Goal: Check status: Check status

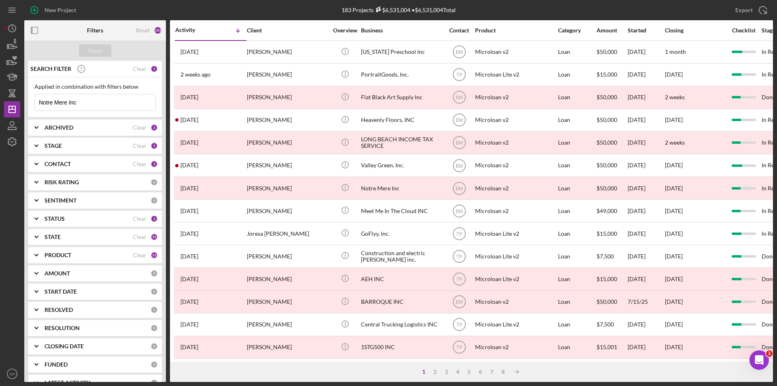
drag, startPoint x: 102, startPoint y: 102, endPoint x: 25, endPoint y: 104, distance: 77.0
click at [26, 104] on div "SEARCH FILTER Clear 1 Applied in combination with filters below Notre Mere Inc …" at bounding box center [95, 221] width 142 height 321
paste input "KENNA TRADING CORPORATION"
type input "KENNA TRADING CORPORATION"
click at [91, 55] on div "Apply" at bounding box center [95, 51] width 15 height 12
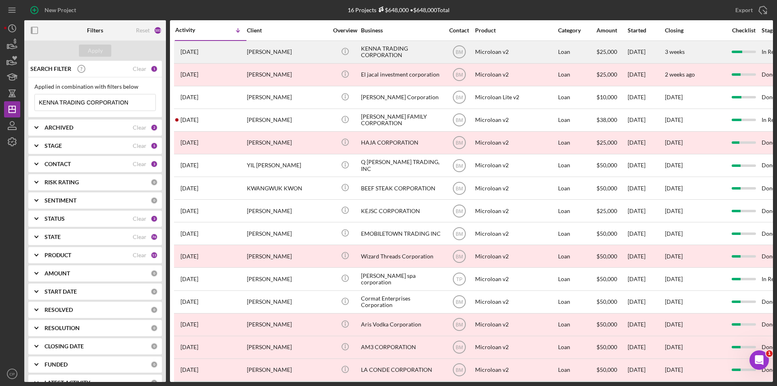
click at [388, 48] on div "KENNA TRADING CORPORATION" at bounding box center [401, 51] width 81 height 21
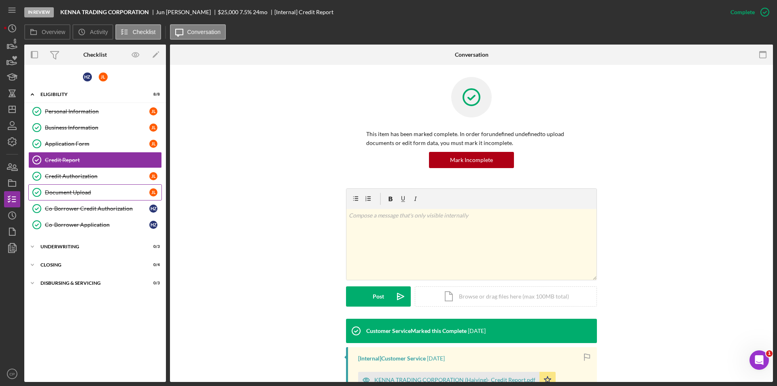
click at [77, 194] on div "Document Upload" at bounding box center [97, 192] width 104 height 6
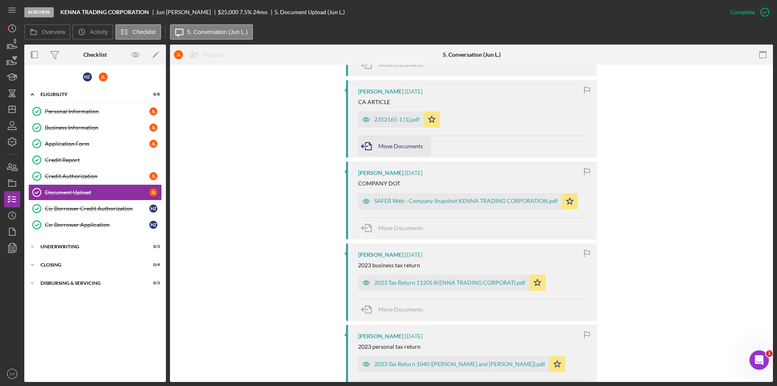
scroll to position [283, 0]
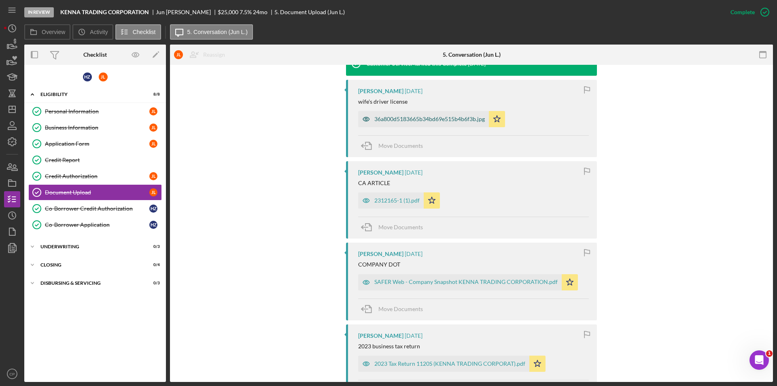
click at [404, 117] on div "36a800d5183665b34bd69e515b4b6f3b.jpg" at bounding box center [429, 119] width 111 height 6
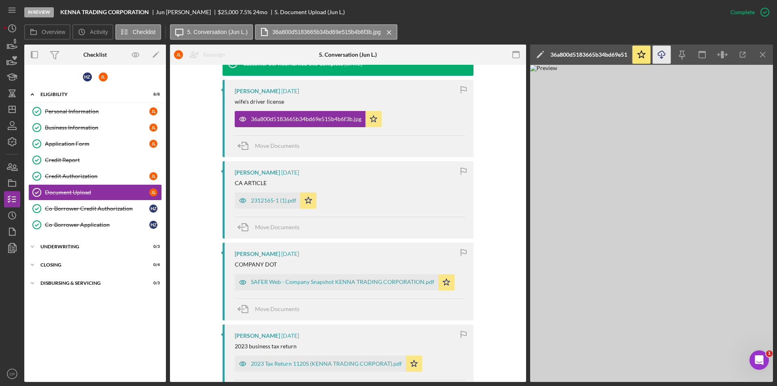
click at [660, 56] on icon "Icon/Download" at bounding box center [662, 55] width 18 height 18
click at [254, 200] on div "2312165-1 (1).pdf" at bounding box center [273, 200] width 45 height 6
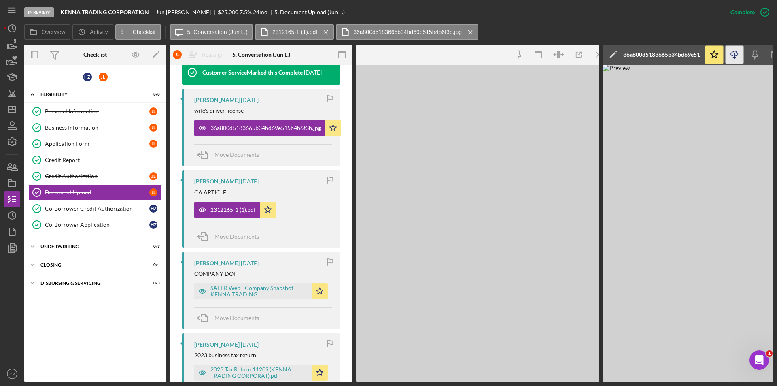
scroll to position [292, 0]
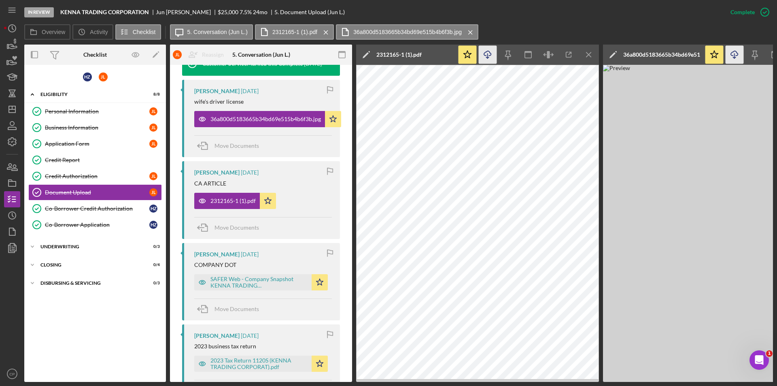
click at [486, 57] on icon "Icon/Download" at bounding box center [488, 55] width 18 height 18
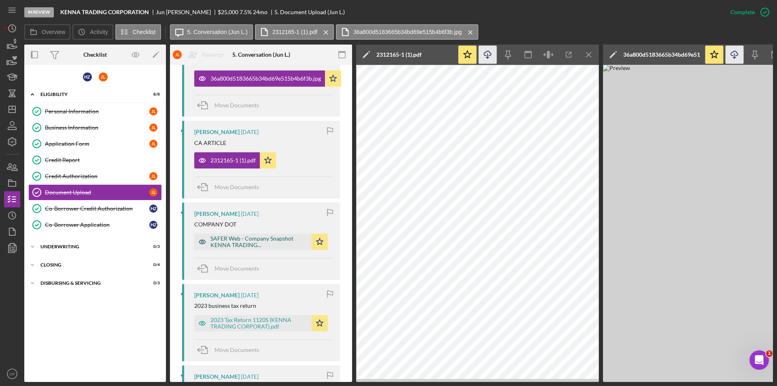
click at [227, 240] on div "SAFER Web - Company Snapshot KENNA TRADING CORPORATION.pdf" at bounding box center [259, 241] width 97 height 13
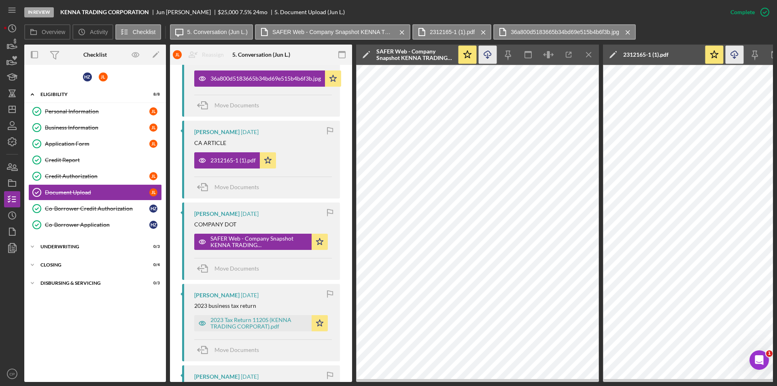
click at [490, 56] on icon "Icon/Download" at bounding box center [488, 55] width 18 height 18
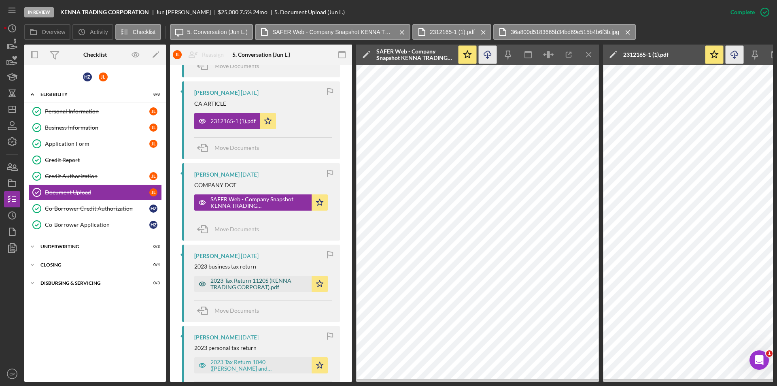
scroll to position [454, 0]
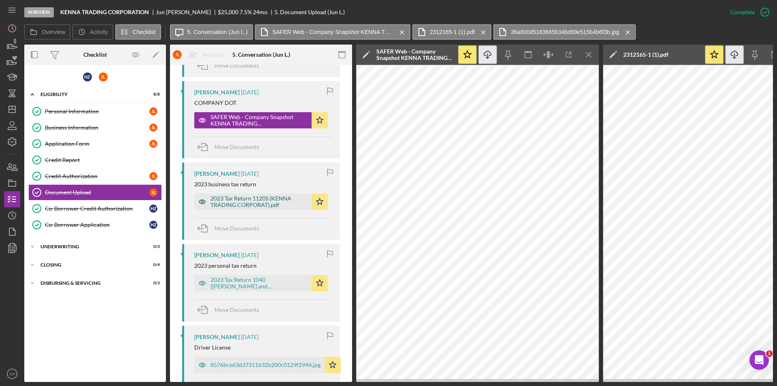
click at [248, 198] on div "2023 Tax Return 1120S (KENNA TRADING CORPORAT).pdf" at bounding box center [259, 201] width 97 height 13
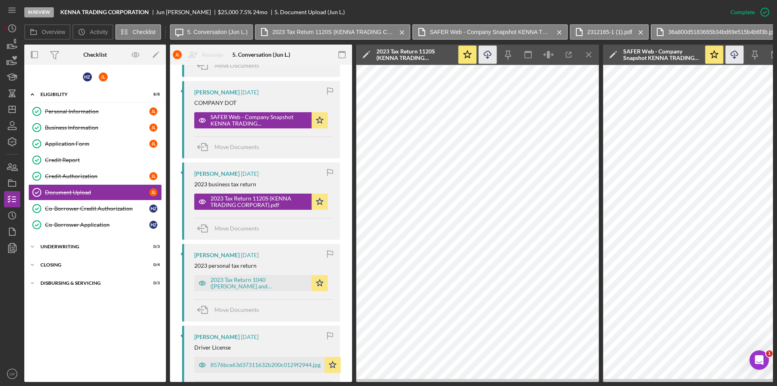
click at [489, 55] on icon "Icon/Download" at bounding box center [488, 55] width 18 height 18
click at [239, 281] on div "2023 Tax Return 1040 ([PERSON_NAME] and [PERSON_NAME]).pdf" at bounding box center [259, 282] width 97 height 13
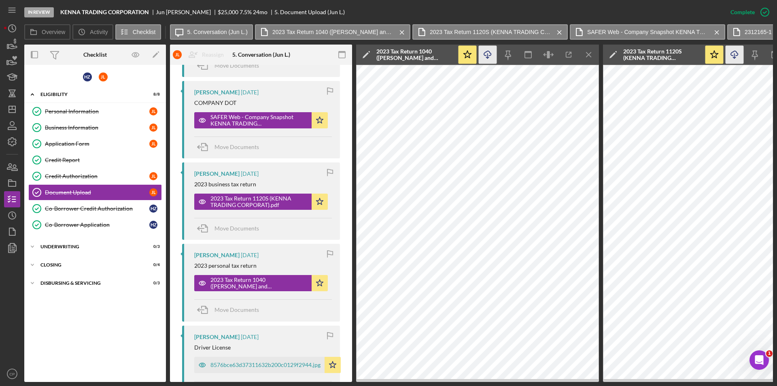
click at [488, 53] on icon "Icon/Download" at bounding box center [488, 55] width 18 height 18
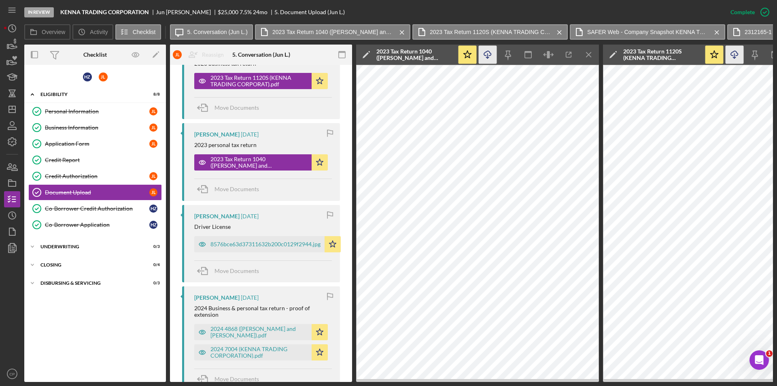
scroll to position [576, 0]
click at [253, 242] on div "8576bce63d37311632b200c0129f2944.jpg" at bounding box center [266, 243] width 110 height 6
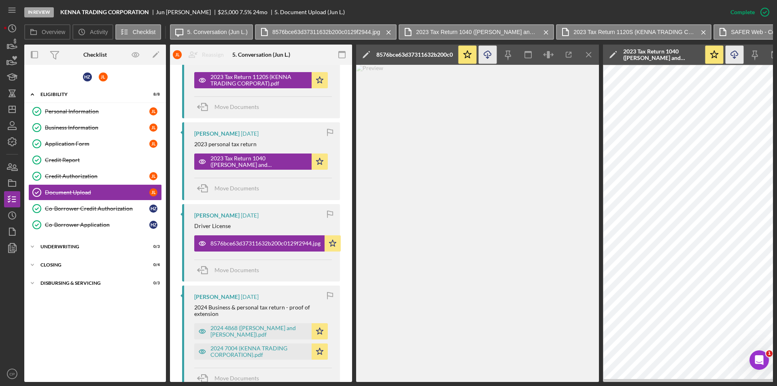
click at [486, 55] on icon "button" at bounding box center [487, 53] width 7 height 4
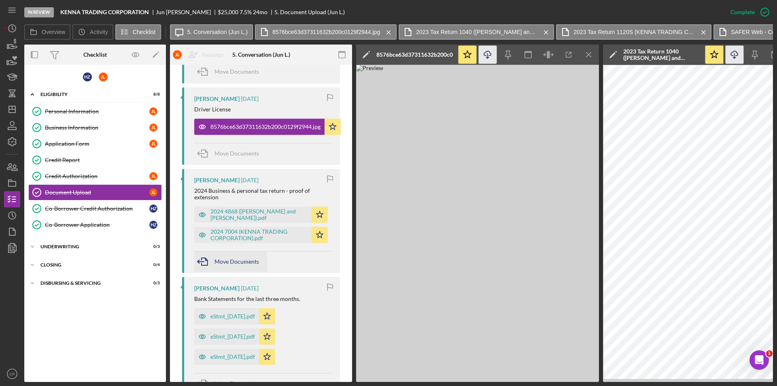
scroll to position [697, 0]
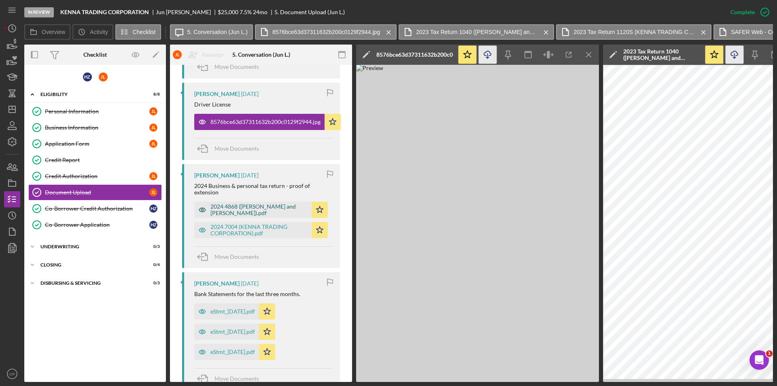
click at [240, 206] on div "2024 4868 ([PERSON_NAME] and [PERSON_NAME]).pdf" at bounding box center [259, 209] width 97 height 13
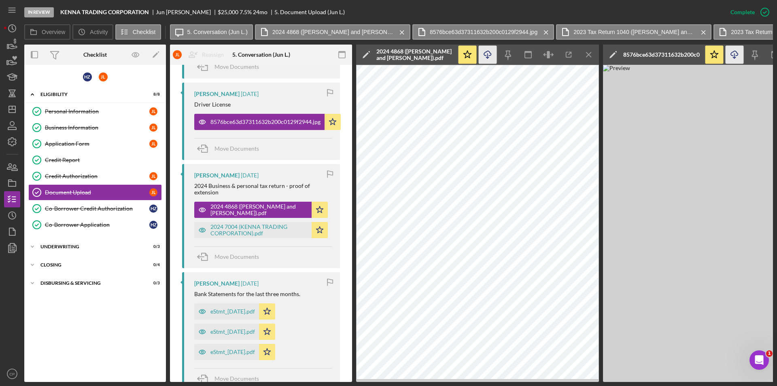
click at [490, 60] on icon "Icon/Download" at bounding box center [488, 55] width 18 height 18
click at [245, 234] on div "2024 7004 (KENNA TRADING CORPORATION).pdf" at bounding box center [259, 229] width 97 height 13
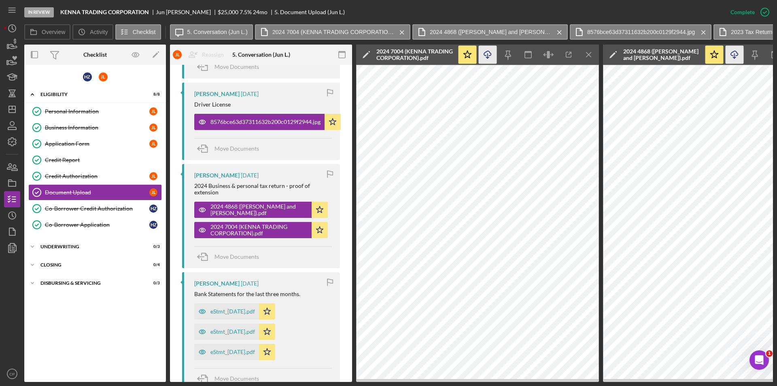
click at [493, 55] on icon "Icon/Download" at bounding box center [488, 55] width 18 height 18
click at [232, 316] on div "eStmt_[DATE].pdf" at bounding box center [226, 311] width 65 height 16
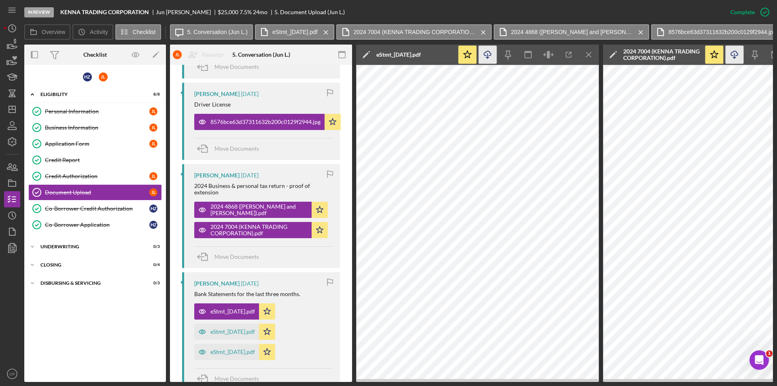
click at [485, 57] on icon "Icon/Download" at bounding box center [488, 55] width 18 height 18
click at [226, 335] on div "eStmt_[DATE].pdf" at bounding box center [226, 331] width 65 height 16
click at [489, 55] on icon "Icon/Download" at bounding box center [488, 55] width 18 height 18
click at [68, 161] on div "Credit Report" at bounding box center [103, 160] width 117 height 6
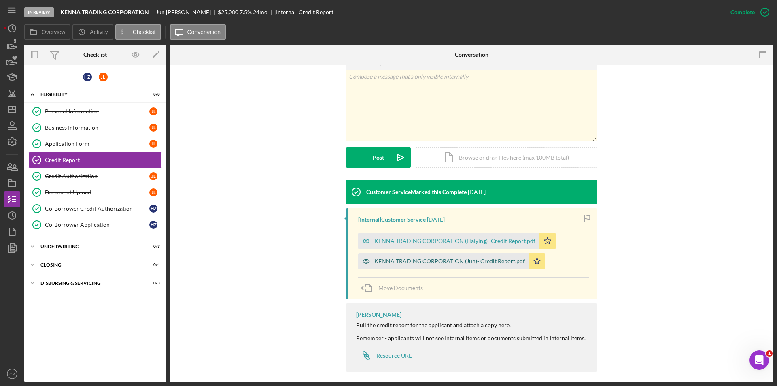
scroll to position [145, 0]
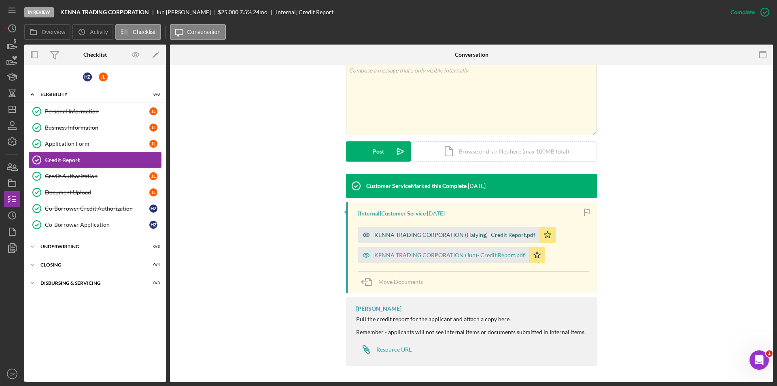
click at [418, 235] on div "KENNA TRADING CORPORATION (Haiying)- Credit Report.pdf" at bounding box center [454, 235] width 161 height 6
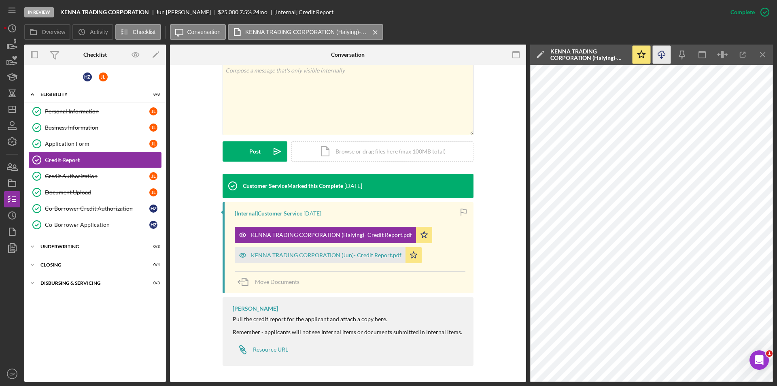
click at [665, 57] on icon "Icon/Download" at bounding box center [662, 55] width 18 height 18
click at [327, 252] on div "KENNA TRADING CORPORATION (Jun)- Credit Report.pdf" at bounding box center [326, 255] width 151 height 6
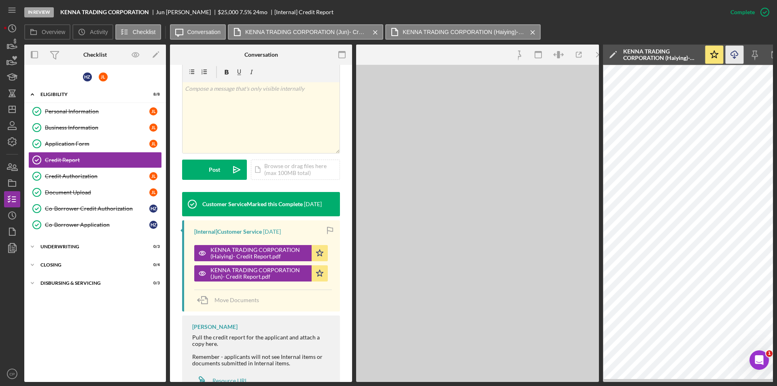
scroll to position [154, 0]
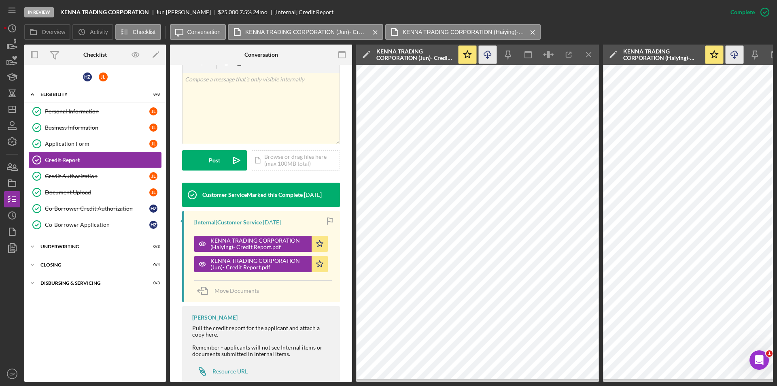
click at [487, 55] on icon "Icon/Download" at bounding box center [488, 55] width 18 height 18
click at [56, 179] on div "Credit Authorization" at bounding box center [97, 176] width 104 height 6
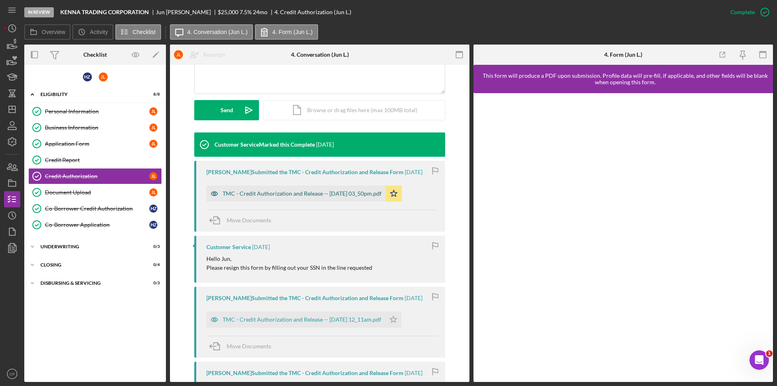
click at [283, 194] on div "TMC - Credit Authorization and Release -- [DATE] 03_50pm.pdf" at bounding box center [302, 193] width 159 height 6
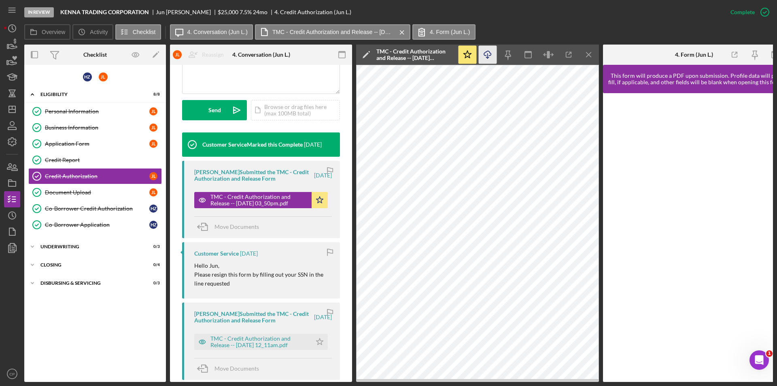
click at [489, 57] on icon "Icon/Download" at bounding box center [488, 55] width 18 height 18
drag, startPoint x: 245, startPoint y: 344, endPoint x: 269, endPoint y: 321, distance: 33.2
click at [245, 344] on div "TMC - Credit Authorization and Release -- [DATE] 12_11am.pdf" at bounding box center [259, 341] width 97 height 13
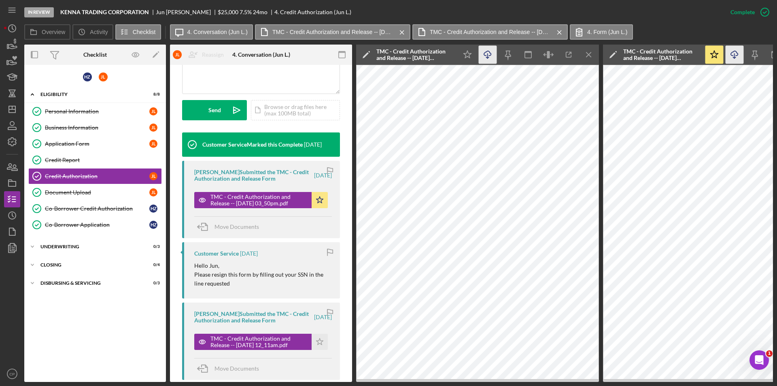
click at [489, 58] on icon "Icon/Download" at bounding box center [488, 55] width 18 height 18
click at [10, 196] on polyline "button" at bounding box center [9, 196] width 2 height 1
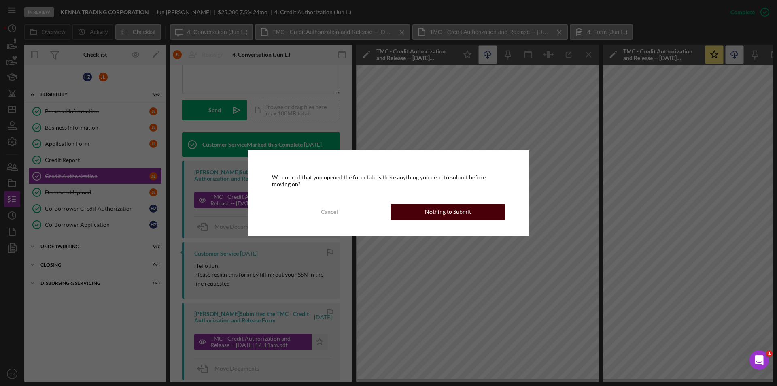
click at [421, 206] on button "Nothing to Submit" at bounding box center [448, 212] width 115 height 16
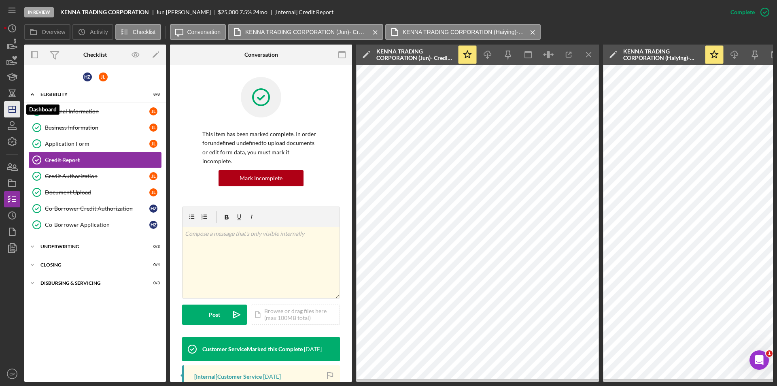
click at [9, 109] on line "button" at bounding box center [12, 109] width 6 height 0
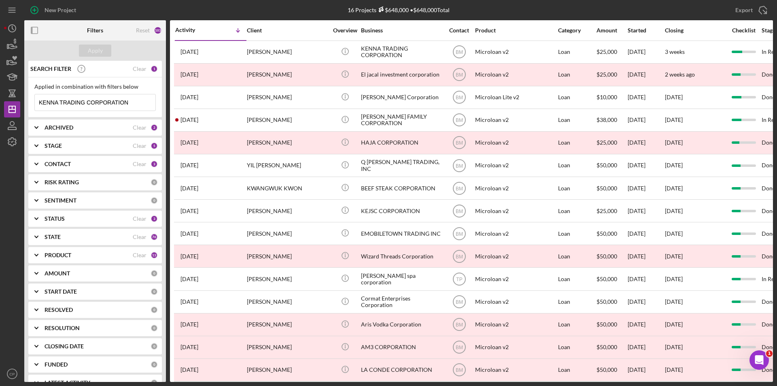
drag, startPoint x: 135, startPoint y: 102, endPoint x: 23, endPoint y: 102, distance: 112.1
click at [23, 102] on div "New Project 16 Projects $648,000 • $648,000 Total KENNA TRADING CORPORATION Exp…" at bounding box center [388, 191] width 769 height 382
paste input "JUN DESIGN AND CO LLC"
type input "JUN DESIGN AND CO LLC"
click at [96, 49] on div "Apply" at bounding box center [95, 51] width 15 height 12
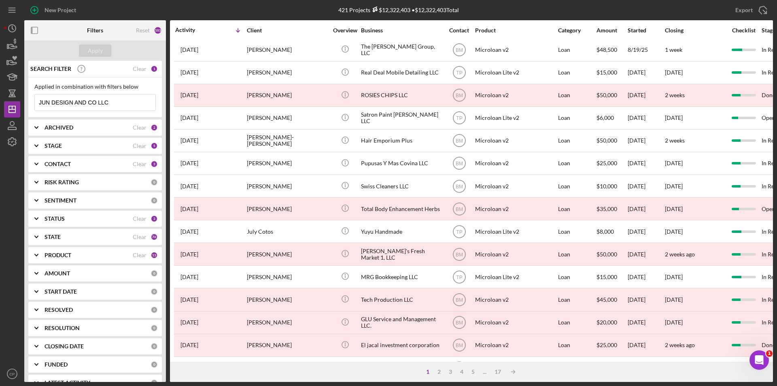
scroll to position [243, 0]
